Goal: Check status: Check status

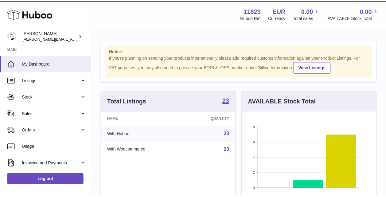
scroll to position [96, 136]
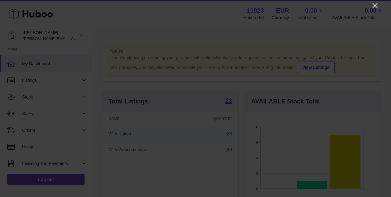
click at [373, 6] on icon "Close" at bounding box center [374, 5] width 7 height 7
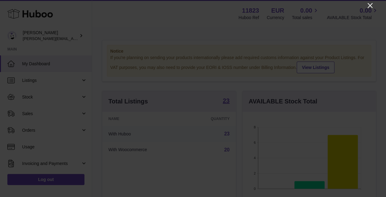
scroll to position [307056, 307018]
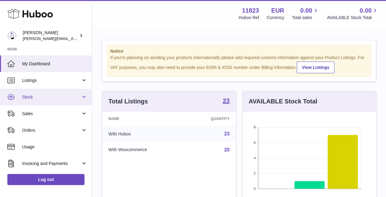
click at [47, 96] on span "Stock" at bounding box center [51, 97] width 59 height 6
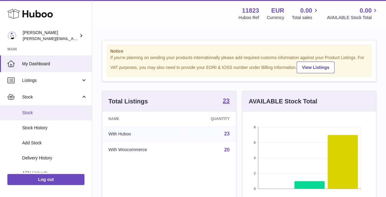
click at [37, 113] on span "Stock" at bounding box center [54, 113] width 65 height 6
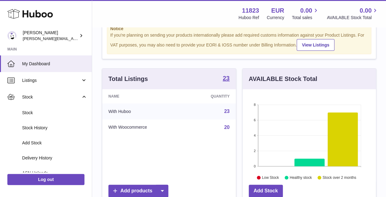
scroll to position [31, 0]
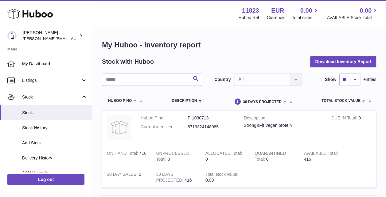
scroll to position [31, 0]
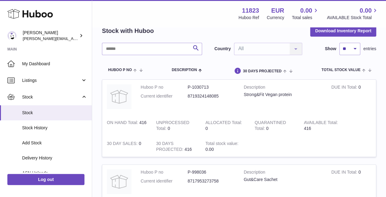
drag, startPoint x: 139, startPoint y: 122, endPoint x: 147, endPoint y: 122, distance: 8.6
click at [147, 122] on td "ON HAND Total 416" at bounding box center [126, 125] width 49 height 21
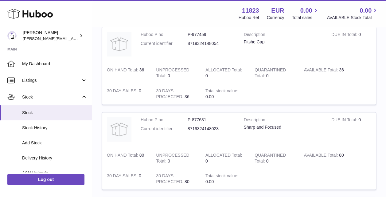
scroll to position [369, 0]
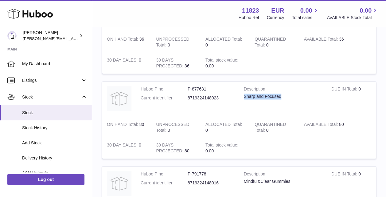
drag, startPoint x: 242, startPoint y: 96, endPoint x: 286, endPoint y: 96, distance: 43.6
click at [286, 96] on td "Description Sharp and Focused" at bounding box center [283, 98] width 88 height 35
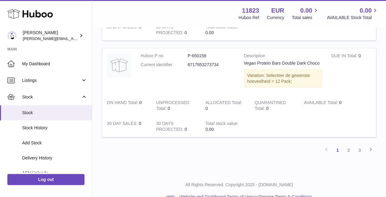
scroll to position [882, 0]
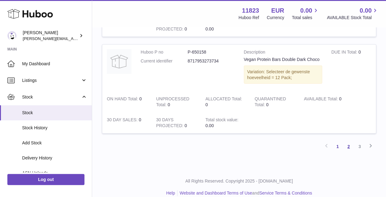
click at [351, 141] on link "2" at bounding box center [348, 146] width 11 height 11
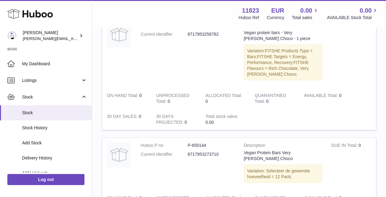
scroll to position [826, 0]
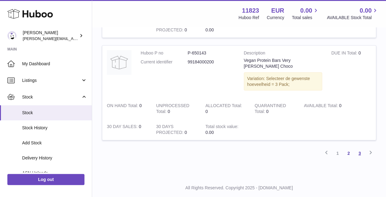
click at [356, 147] on link "3" at bounding box center [359, 152] width 11 height 11
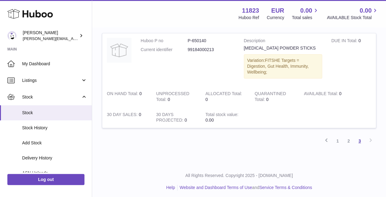
scroll to position [318, 0]
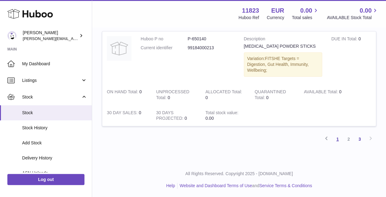
click at [335, 138] on link "1" at bounding box center [337, 138] width 11 height 11
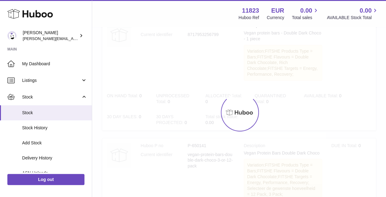
scroll to position [28, 0]
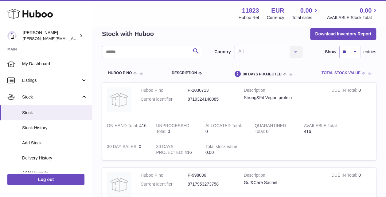
click at [362, 74] on span at bounding box center [366, 72] width 10 height 5
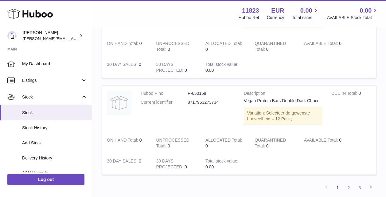
scroll to position [882, 0]
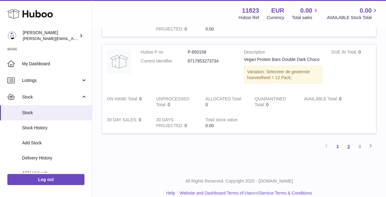
click at [346, 141] on link "2" at bounding box center [348, 146] width 11 height 11
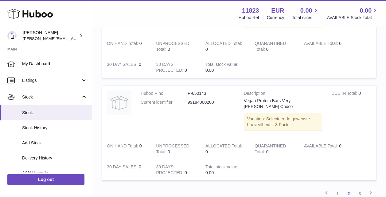
scroll to position [990, 0]
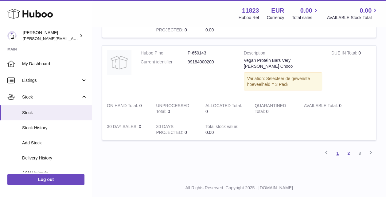
click at [338, 147] on link "1" at bounding box center [337, 152] width 11 height 11
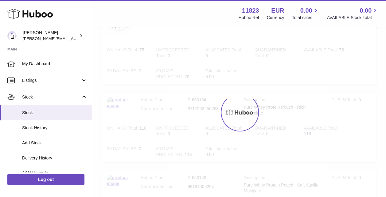
scroll to position [28, 0]
